Goal: Check status: Check status

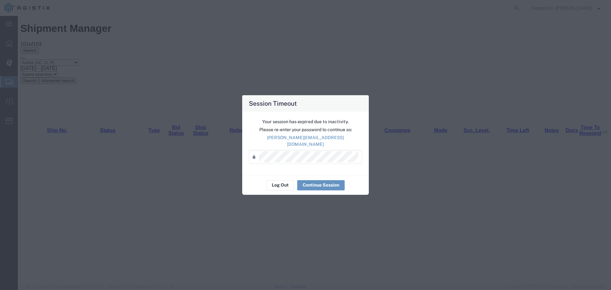
scroll to position [535, 0]
click at [271, 183] on button "Log Out" at bounding box center [280, 185] width 28 height 10
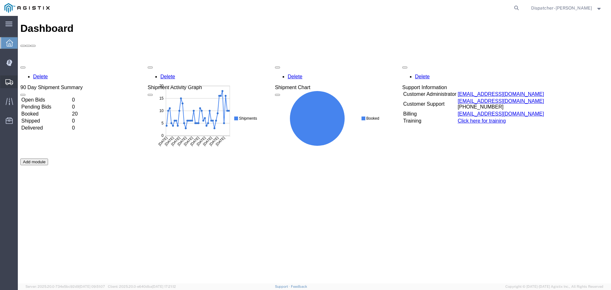
click at [22, 81] on span "Shipments" at bounding box center [19, 81] width 4 height 13
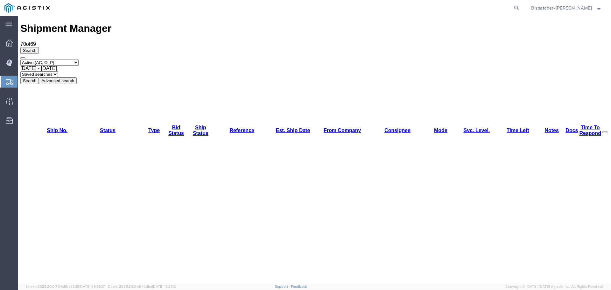
click at [57, 66] on span "[DATE] - [DATE]" at bounding box center [38, 68] width 37 height 5
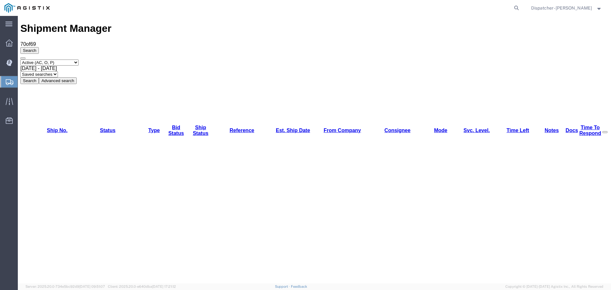
click at [39, 77] on button "Search" at bounding box center [29, 80] width 18 height 7
